Goal: Information Seeking & Learning: Learn about a topic

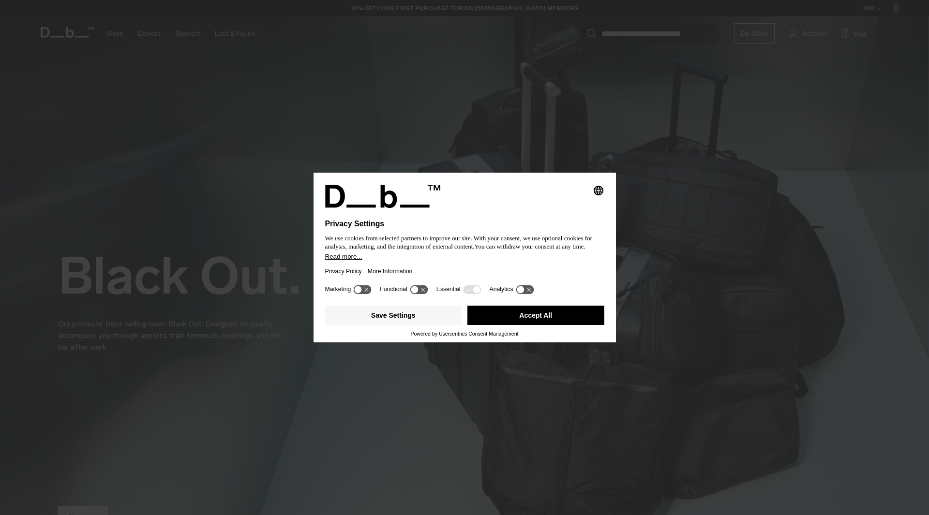
click at [510, 310] on button "Accept All" at bounding box center [535, 315] width 137 height 19
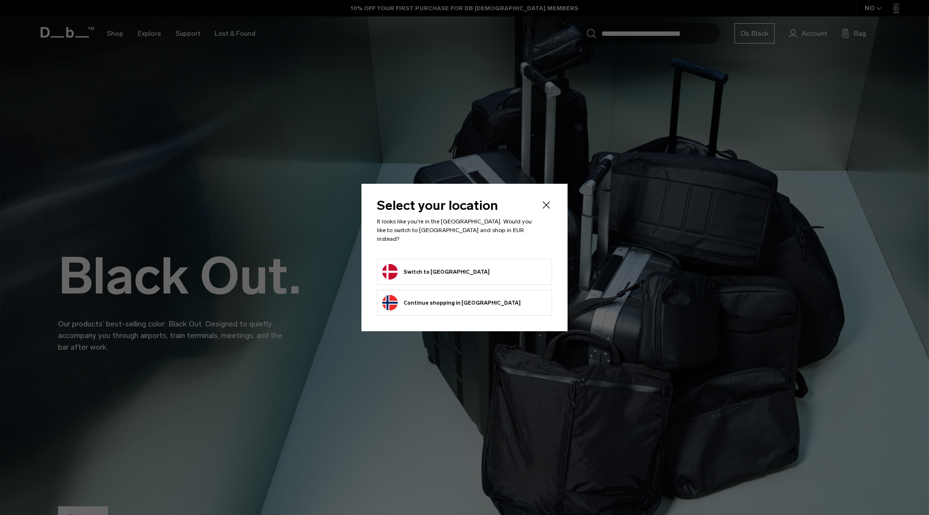
click at [464, 270] on form "Switch to Denmark" at bounding box center [464, 271] width 165 height 15
click at [441, 268] on button "Switch to Denmark" at bounding box center [435, 271] width 107 height 15
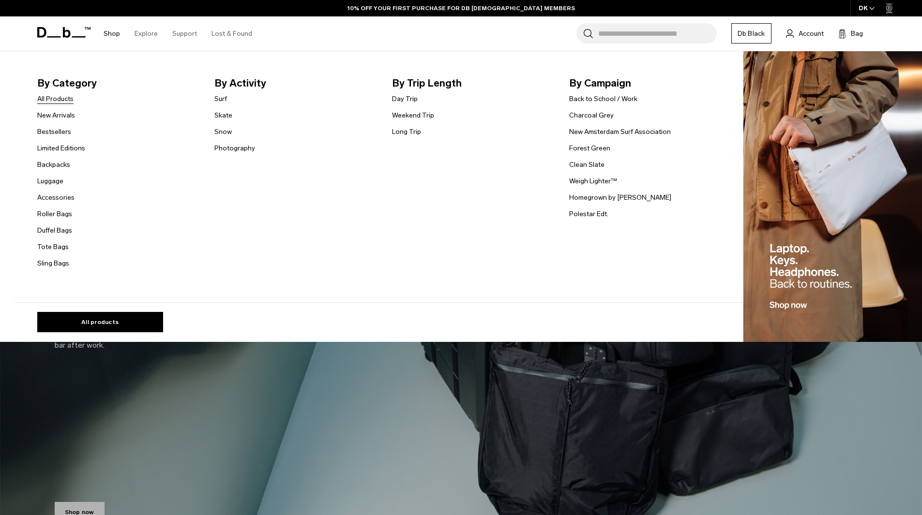
click at [51, 101] on link "All Products" at bounding box center [55, 99] width 36 height 10
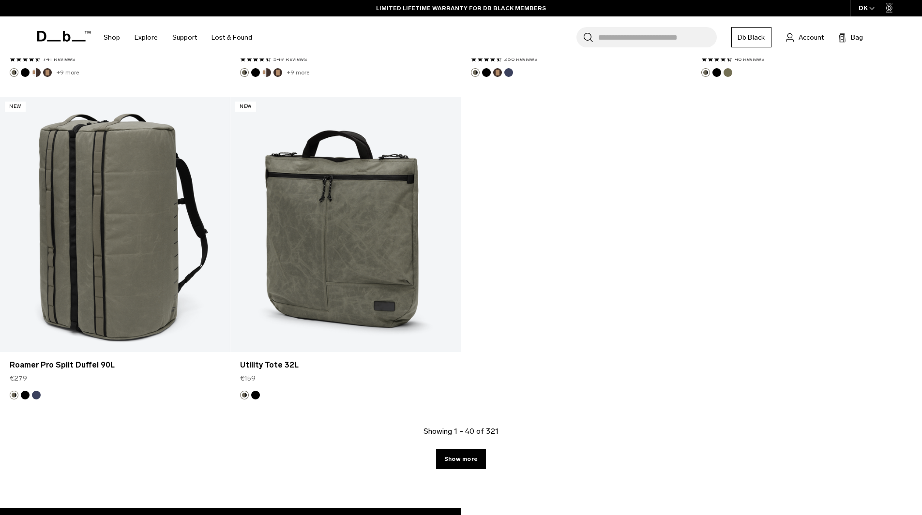
scroll to position [3968, 0]
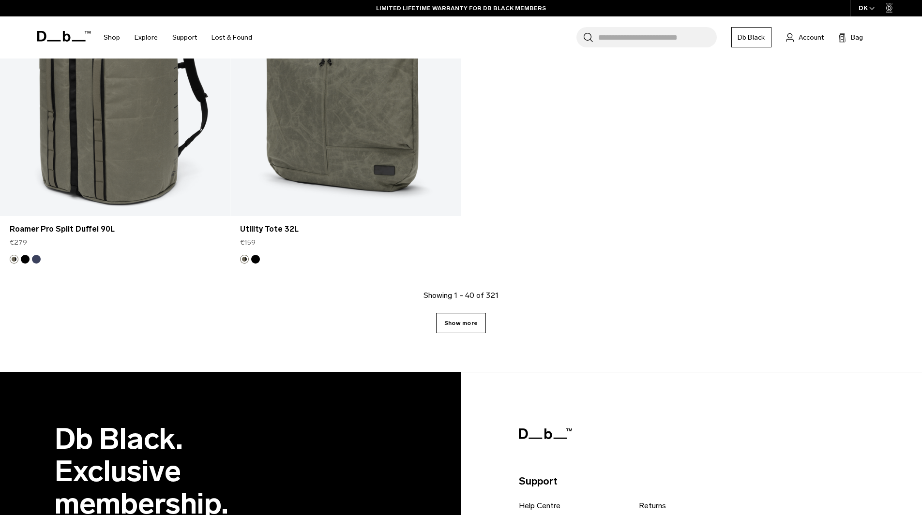
click at [453, 328] on link "Show more" at bounding box center [461, 323] width 50 height 20
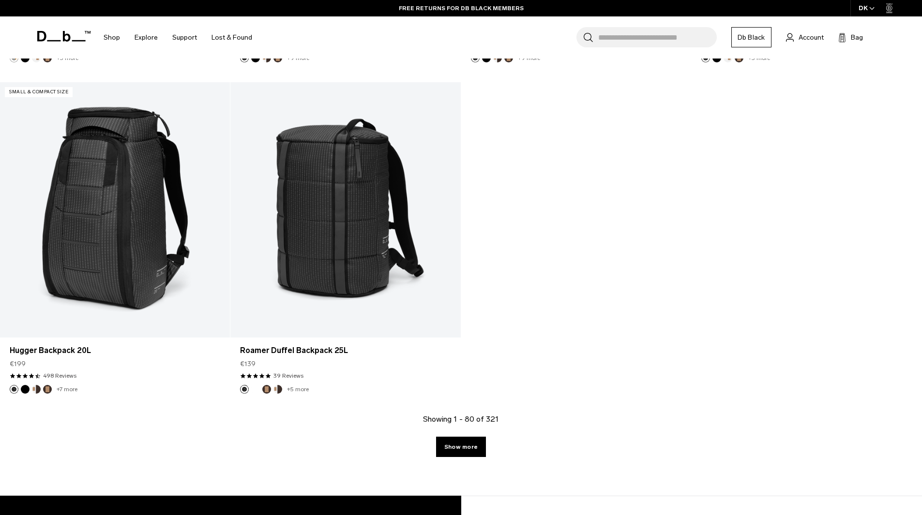
scroll to position [7186, 0]
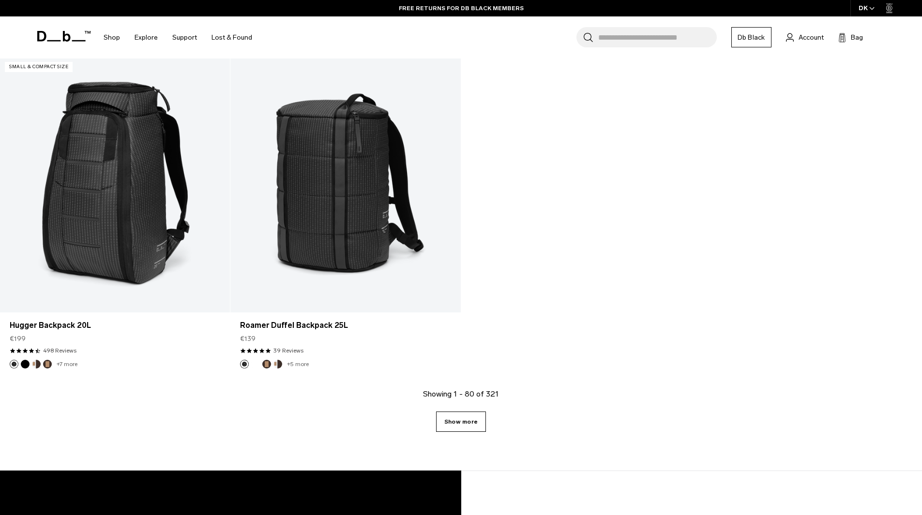
click at [464, 425] on link "Show more" at bounding box center [461, 422] width 50 height 20
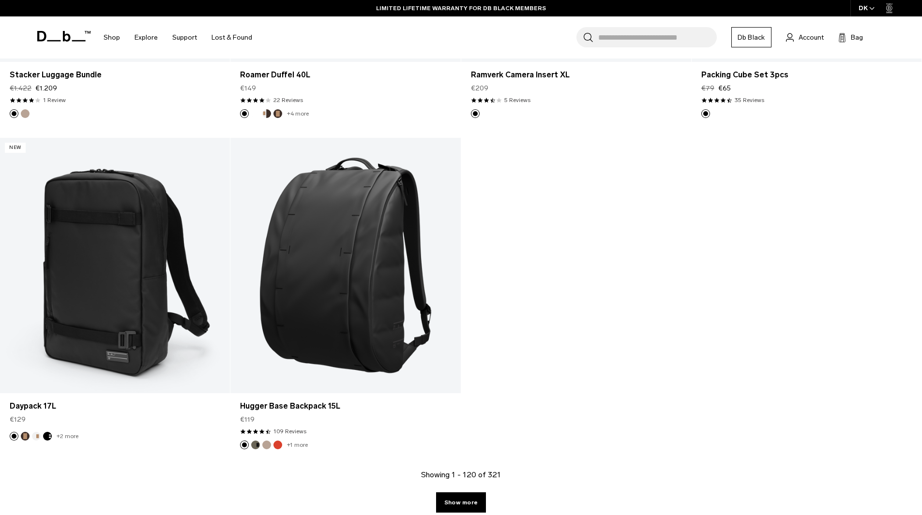
scroll to position [10428, 0]
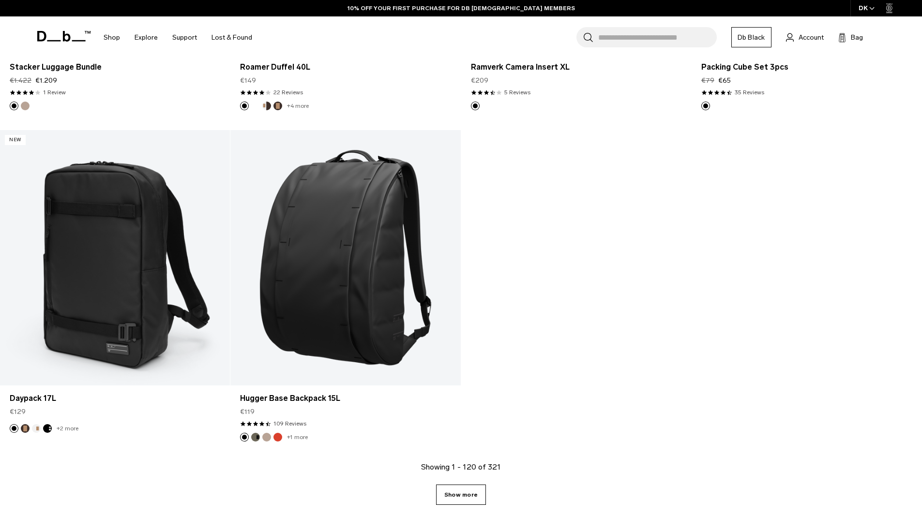
click at [476, 488] on link "Show more" at bounding box center [461, 495] width 50 height 20
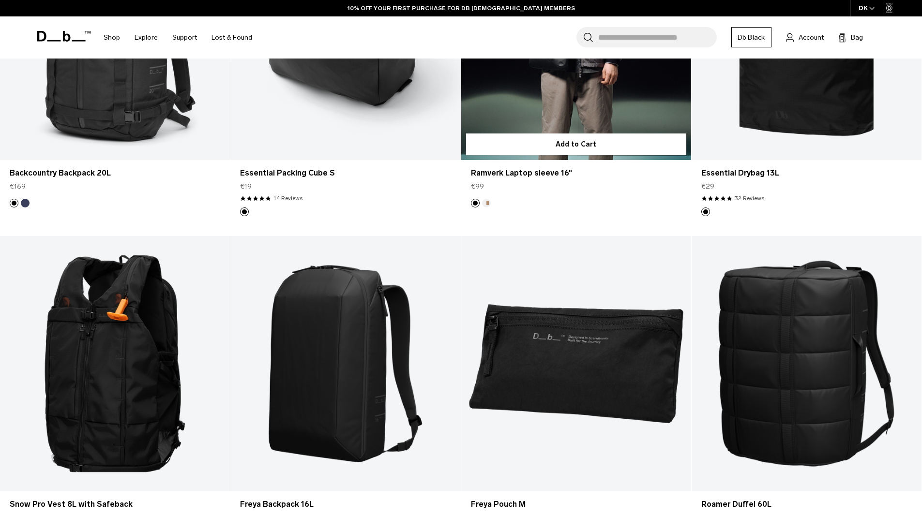
scroll to position [11011, 0]
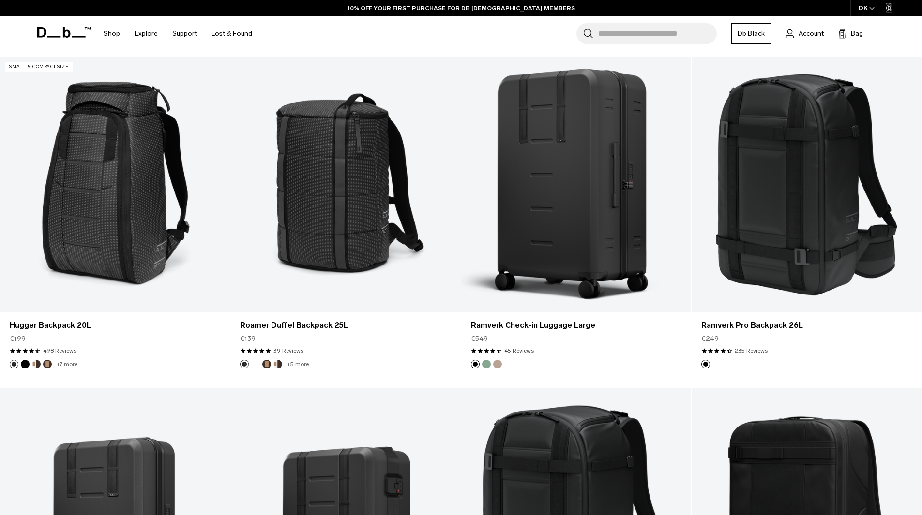
scroll to position [3968, 0]
